Goal: Information Seeking & Learning: Learn about a topic

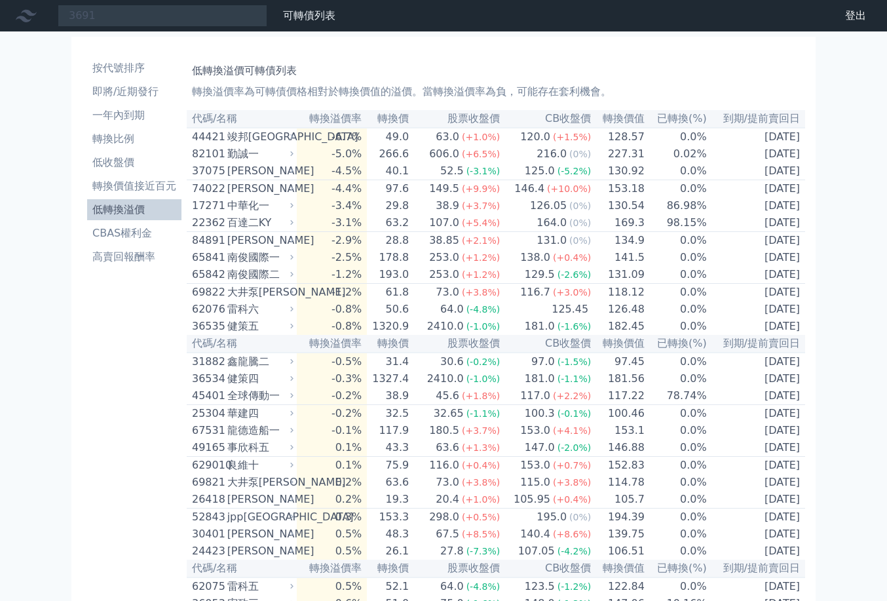
type input "3691"
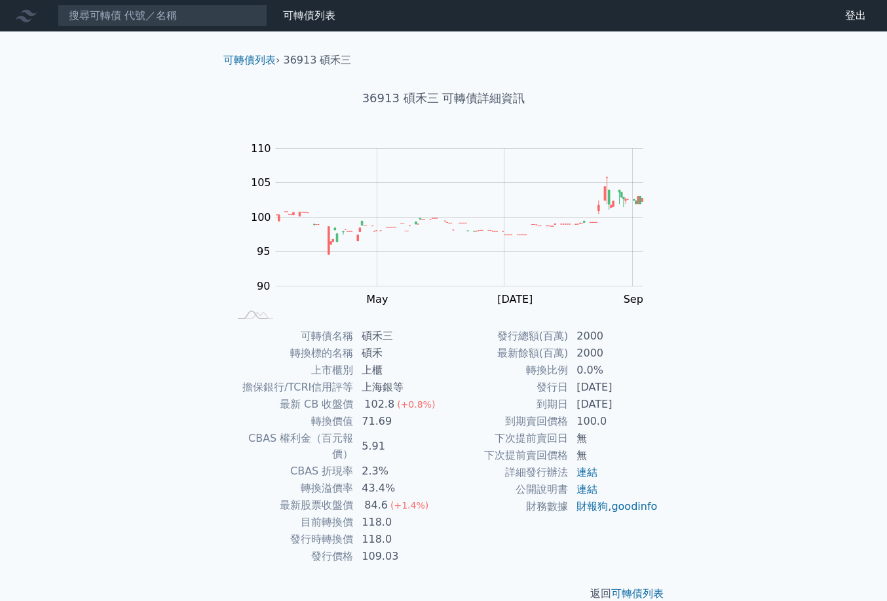
click at [25, 401] on div "可轉債列表 財務數據 可轉債列表 財務數據 登出 登出 可轉債列表 › 36913 碩禾三 36913 碩禾三 可轉債詳細資訊 Zoom Out 104 90…" at bounding box center [443, 311] width 887 height 622
